Goal: Task Accomplishment & Management: Use online tool/utility

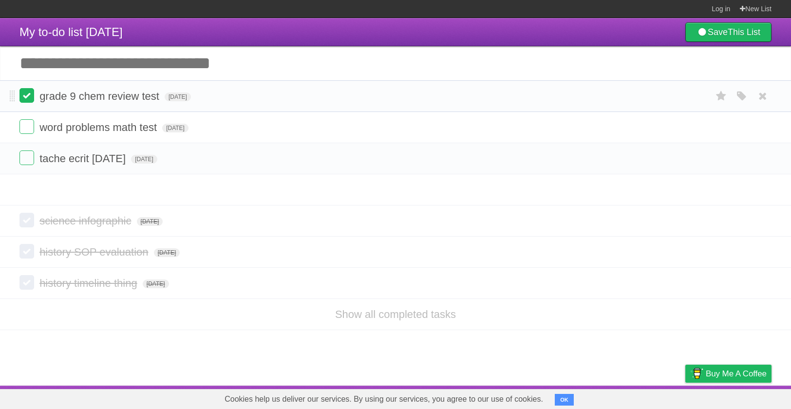
click at [29, 122] on label at bounding box center [26, 126] width 15 height 15
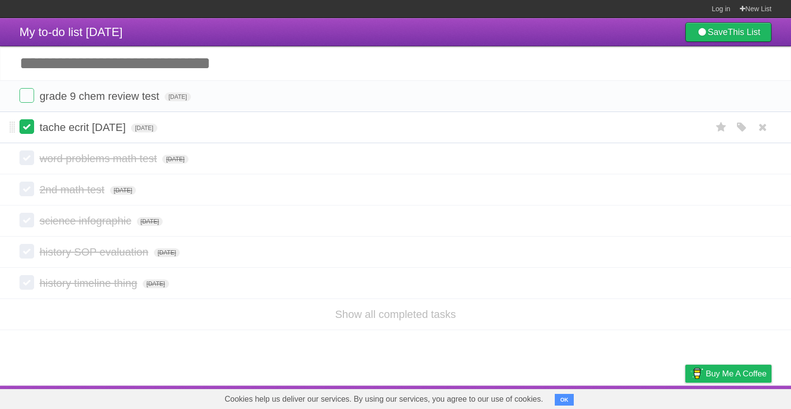
click at [28, 120] on label at bounding box center [26, 126] width 15 height 15
click at [27, 95] on label at bounding box center [26, 95] width 15 height 15
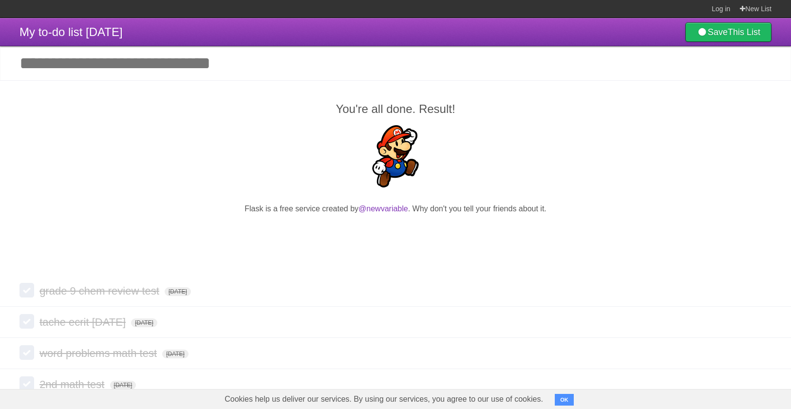
click at [166, 64] on input "Add another task" at bounding box center [395, 63] width 791 height 34
type input "**********"
click input "*********" at bounding box center [0, 0] width 0 height 0
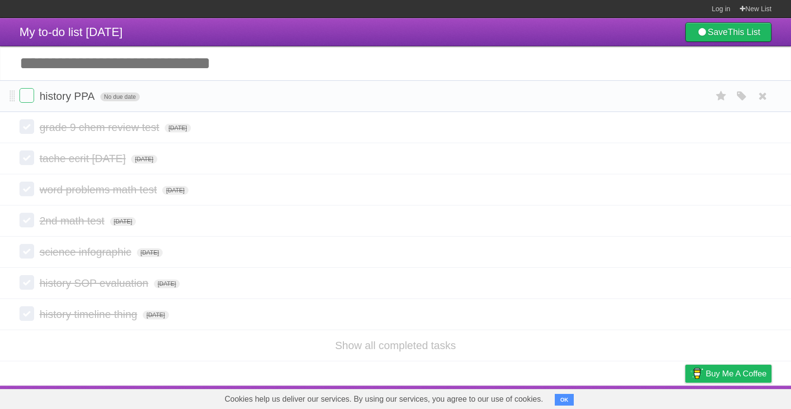
click at [102, 95] on span "No due date" at bounding box center [119, 96] width 39 height 9
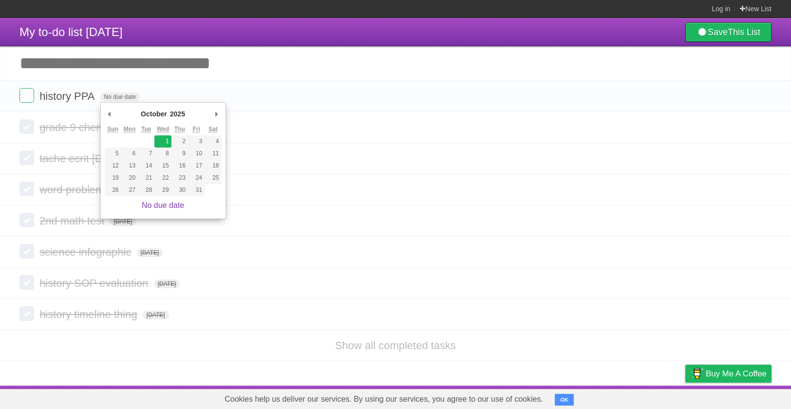
type span "[DATE]"
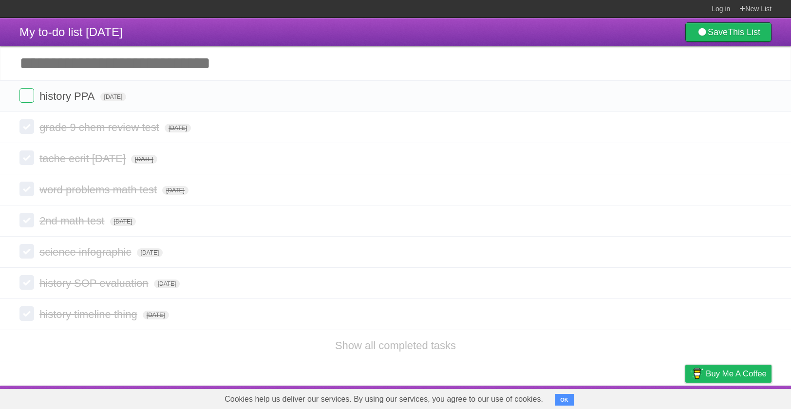
click at [159, 67] on input "Add another task" at bounding box center [395, 63] width 791 height 34
click at [405, 339] on link "Show all completed tasks" at bounding box center [395, 345] width 121 height 12
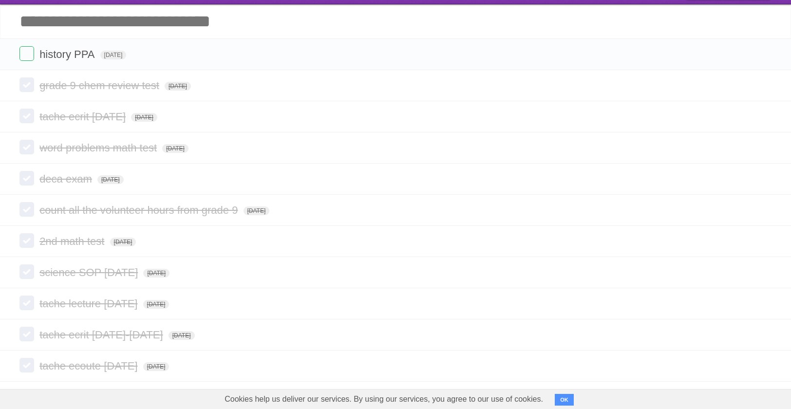
scroll to position [0, 0]
